Goal: Navigation & Orientation: Find specific page/section

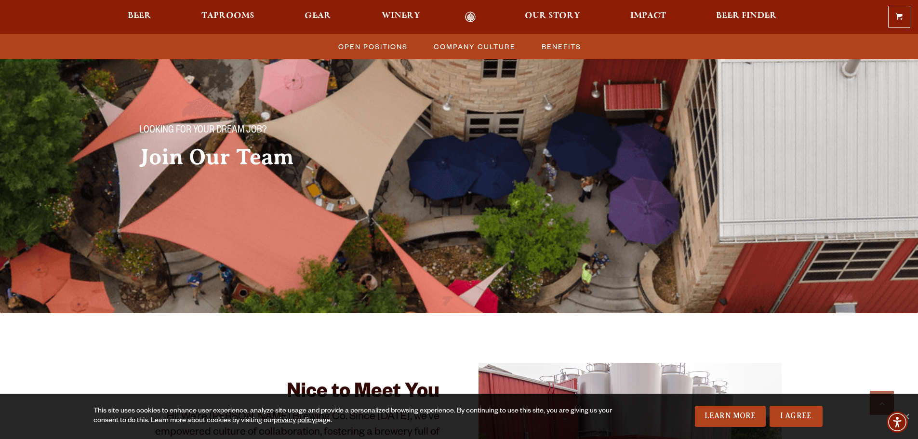
scroll to position [482, 0]
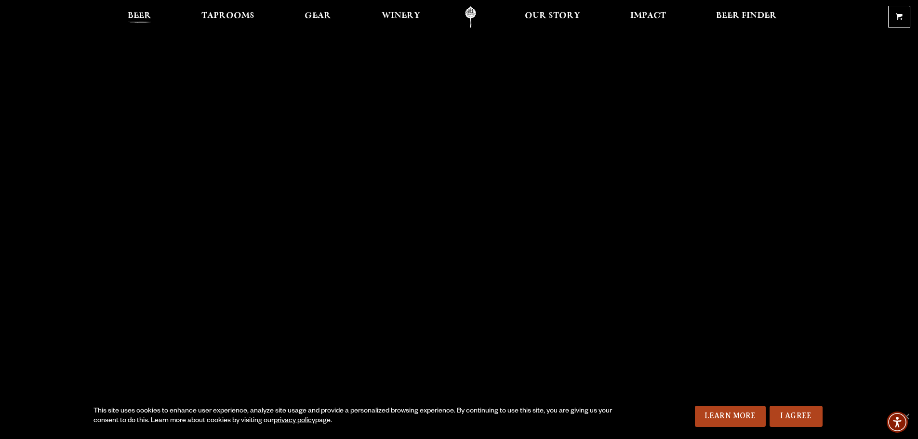
click at [148, 15] on span "Beer" at bounding box center [140, 16] width 24 height 8
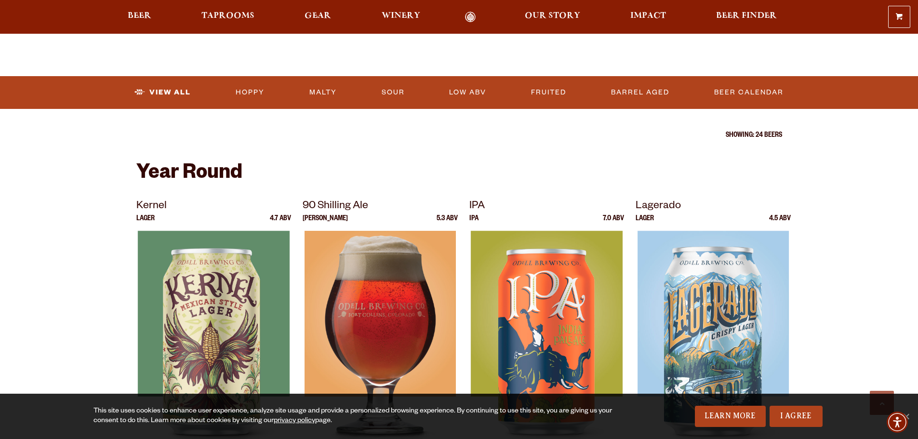
scroll to position [309, 0]
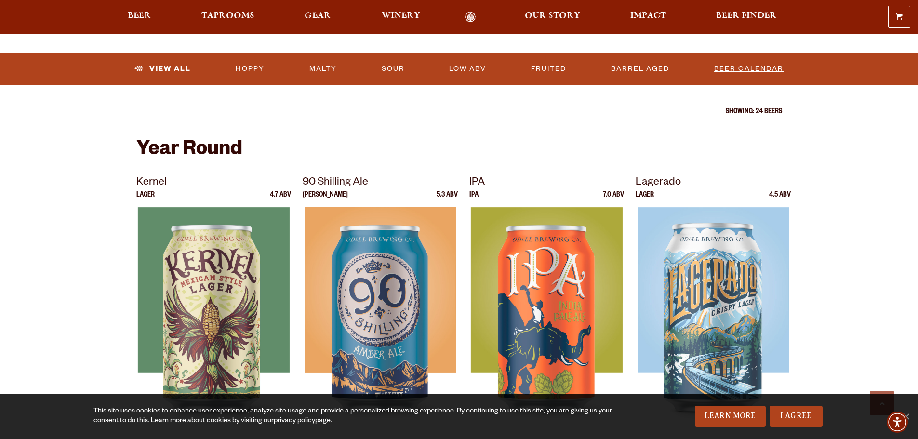
click at [751, 72] on link "Beer Calendar" at bounding box center [748, 69] width 77 height 22
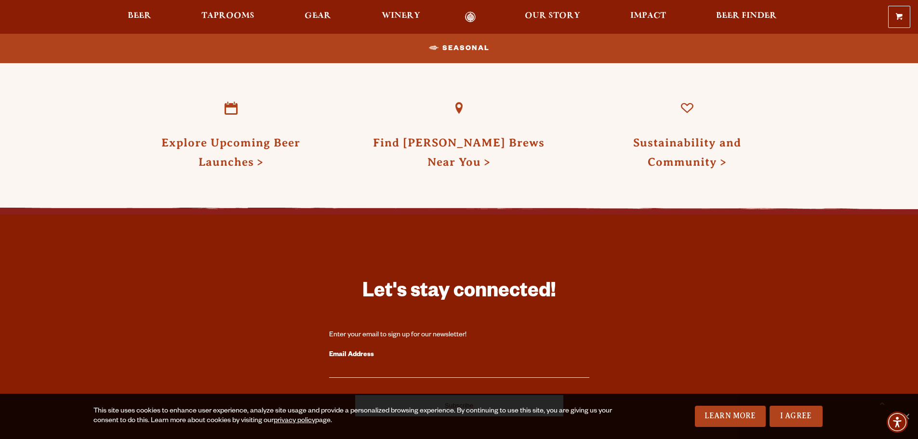
scroll to position [1060, 0]
